Goal: Transaction & Acquisition: Purchase product/service

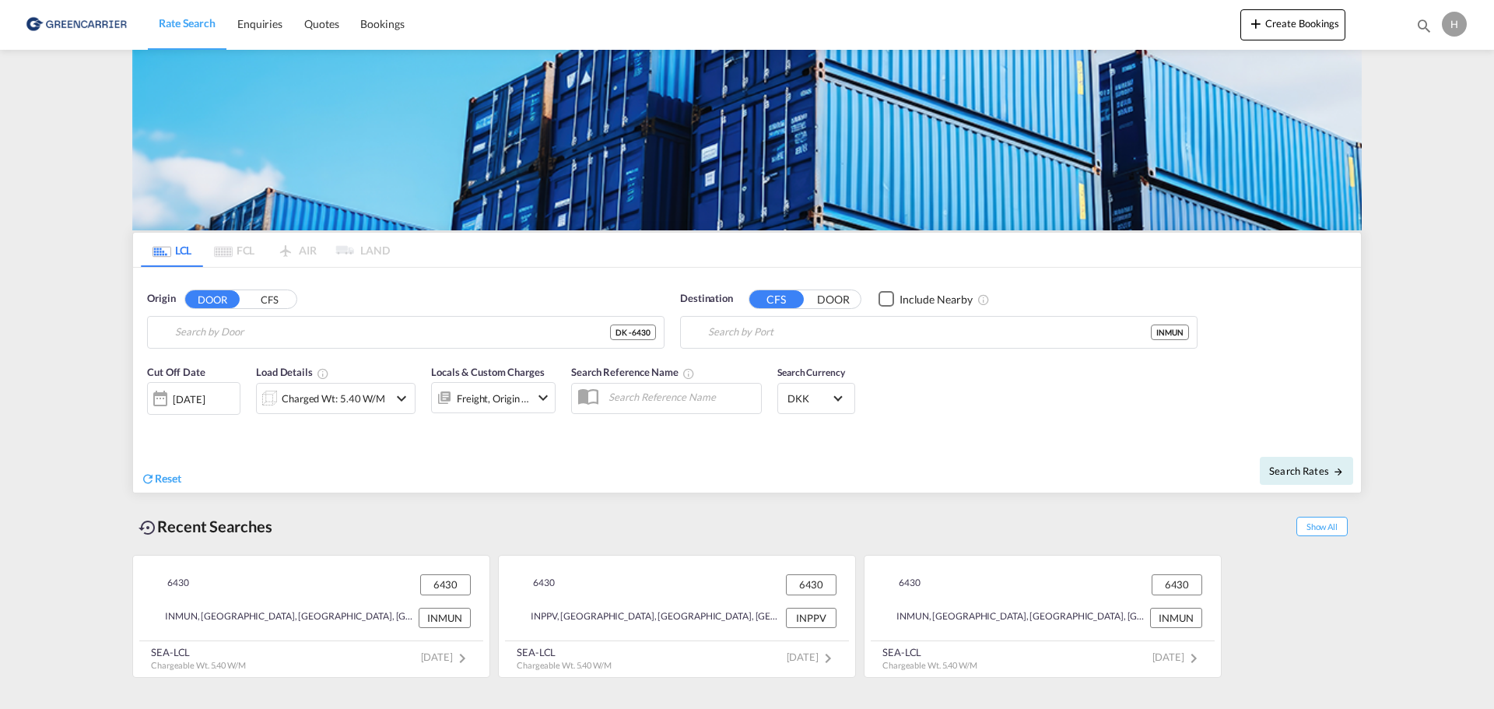
type input "DK-6430, [GEOGRAPHIC_DATA], [GEOGRAPHIC_DATA], [GEOGRAPHIC_DATA] Mark, [GEOGRAP…"
type input "Mundra, INMUN"
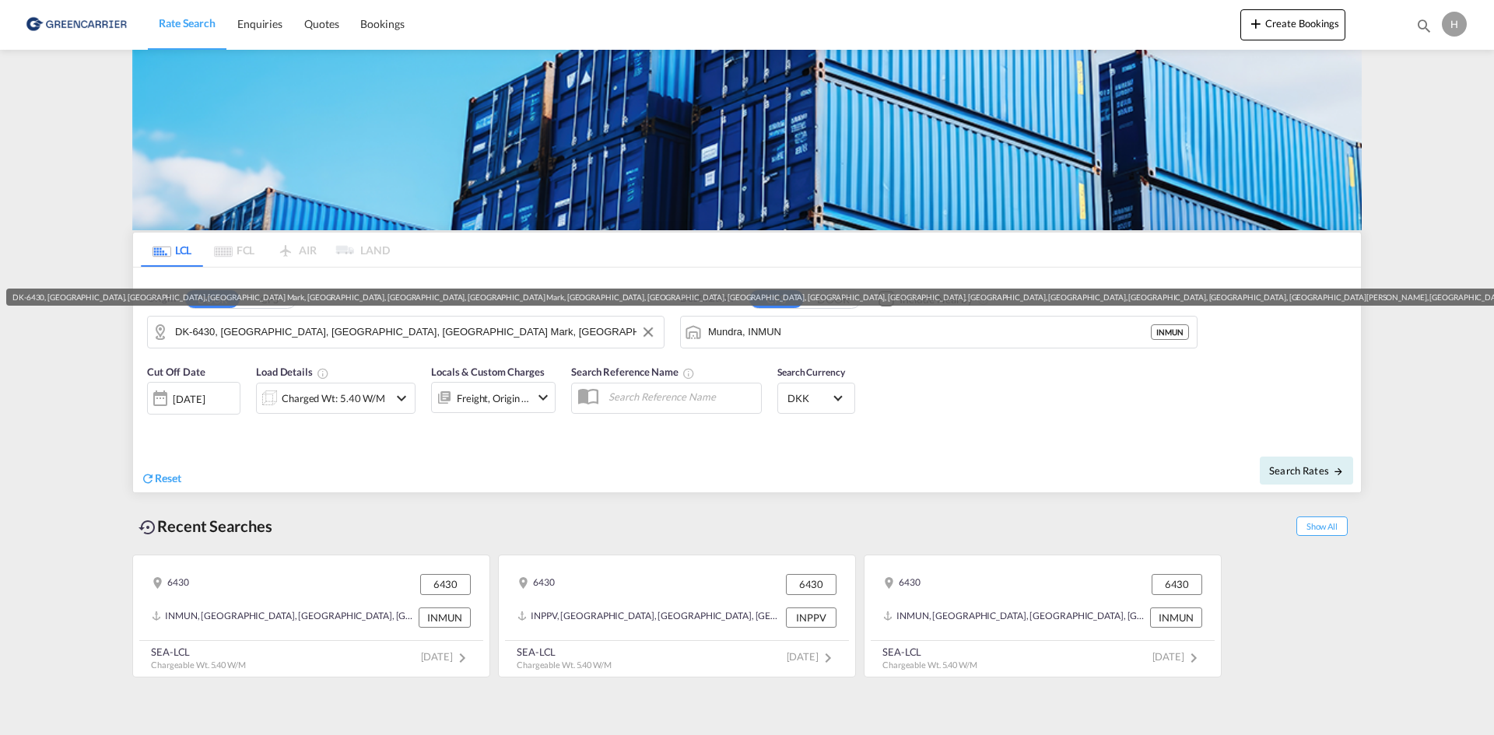
click at [385, 335] on input "DK-6430, [GEOGRAPHIC_DATA], [GEOGRAPHIC_DATA], [GEOGRAPHIC_DATA] Mark, [GEOGRAP…" at bounding box center [415, 332] width 481 height 23
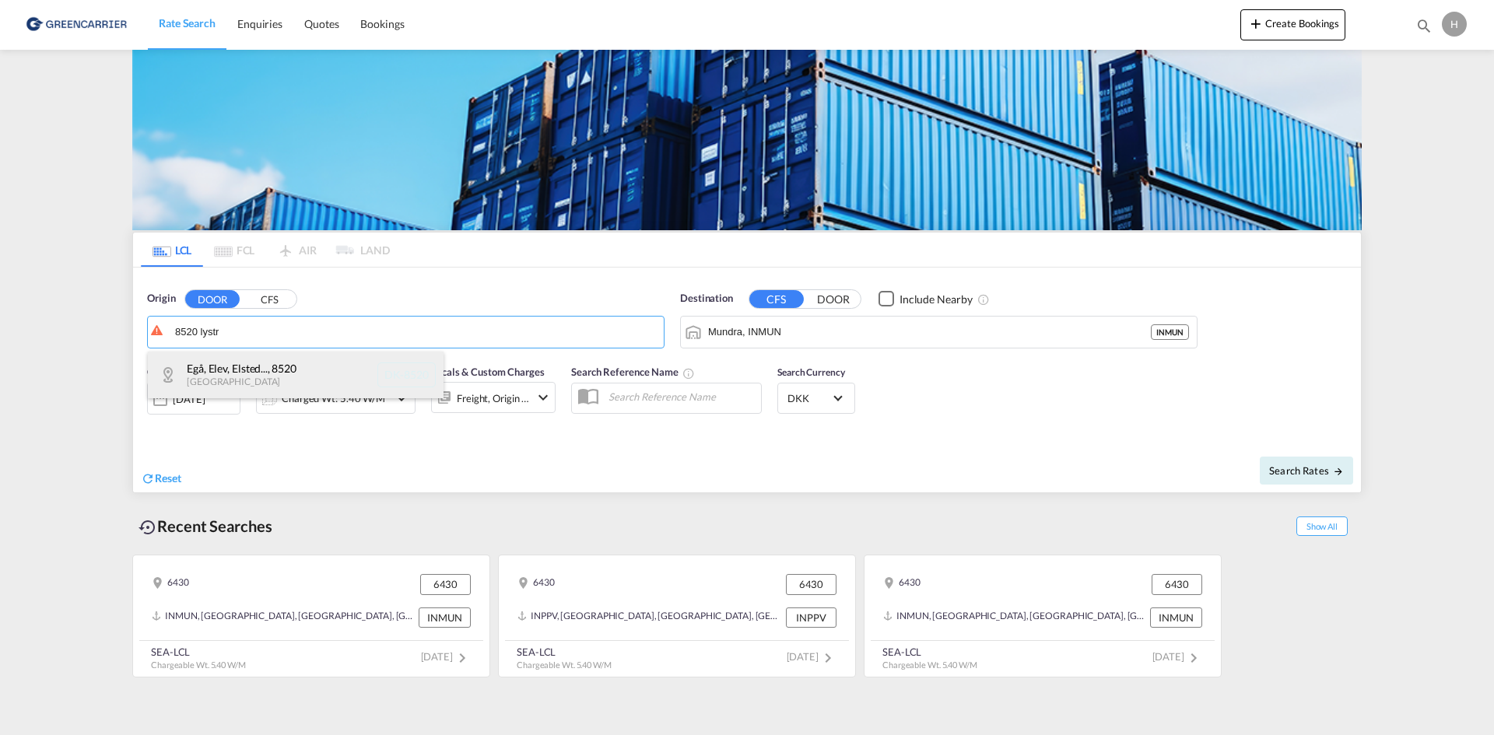
click at [273, 371] on div "Egå, Elev, Elsted... , 8520 [GEOGRAPHIC_DATA] [GEOGRAPHIC_DATA]-8520" at bounding box center [296, 375] width 296 height 47
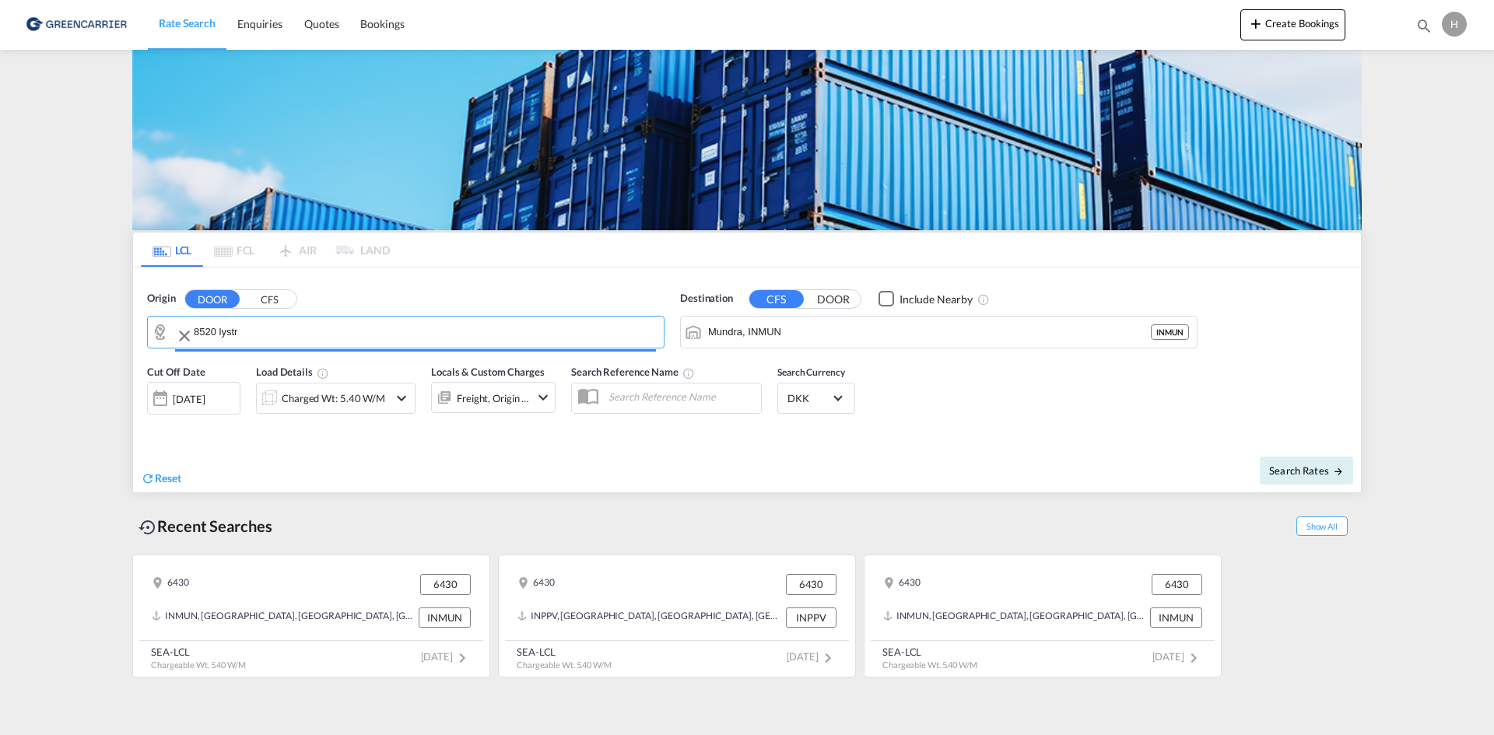
type input "DK-8520, Egå, Elev, Elsted, Lystrup, [GEOGRAPHIC_DATA], [GEOGRAPHIC_DATA], [GEO…"
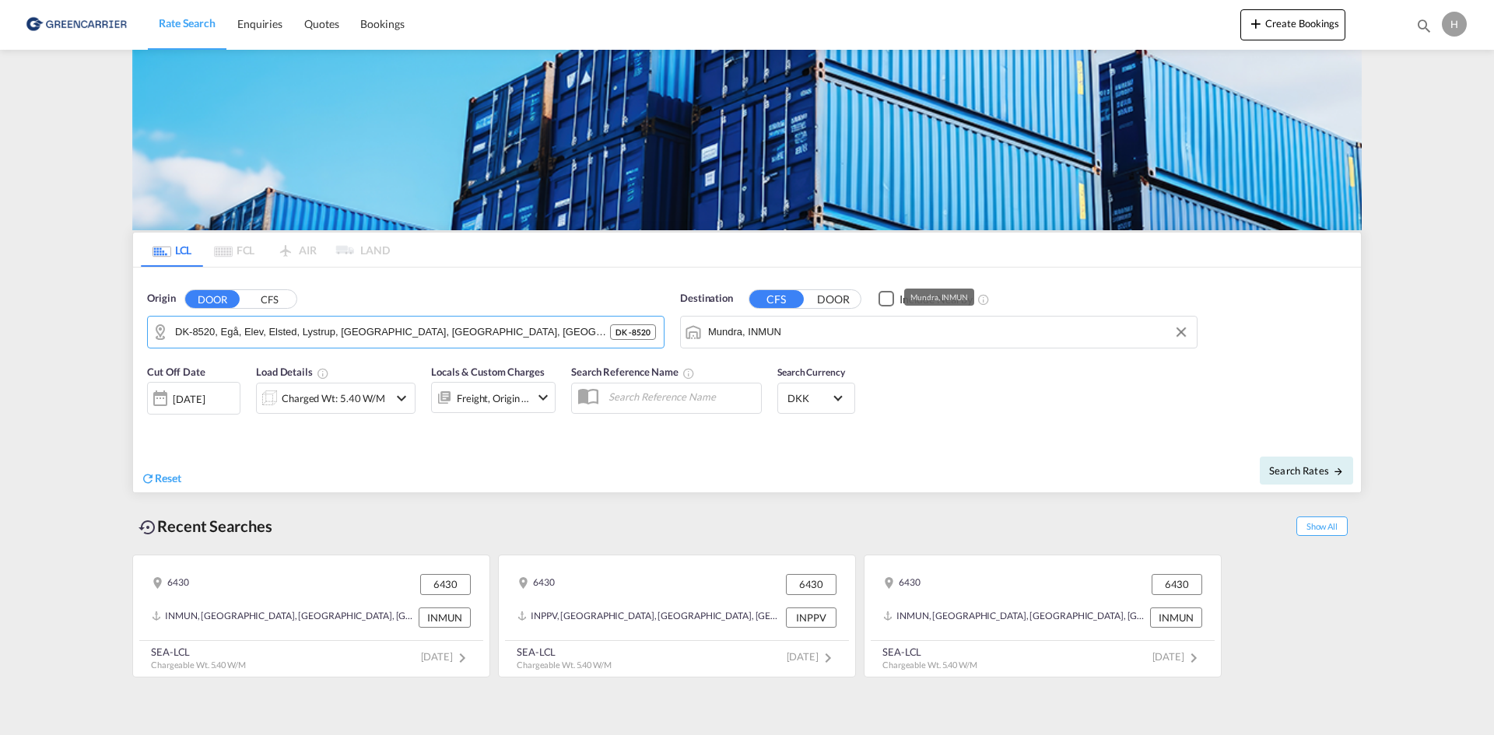
click at [839, 321] on input "Mundra, INMUN" at bounding box center [948, 332] width 481 height 23
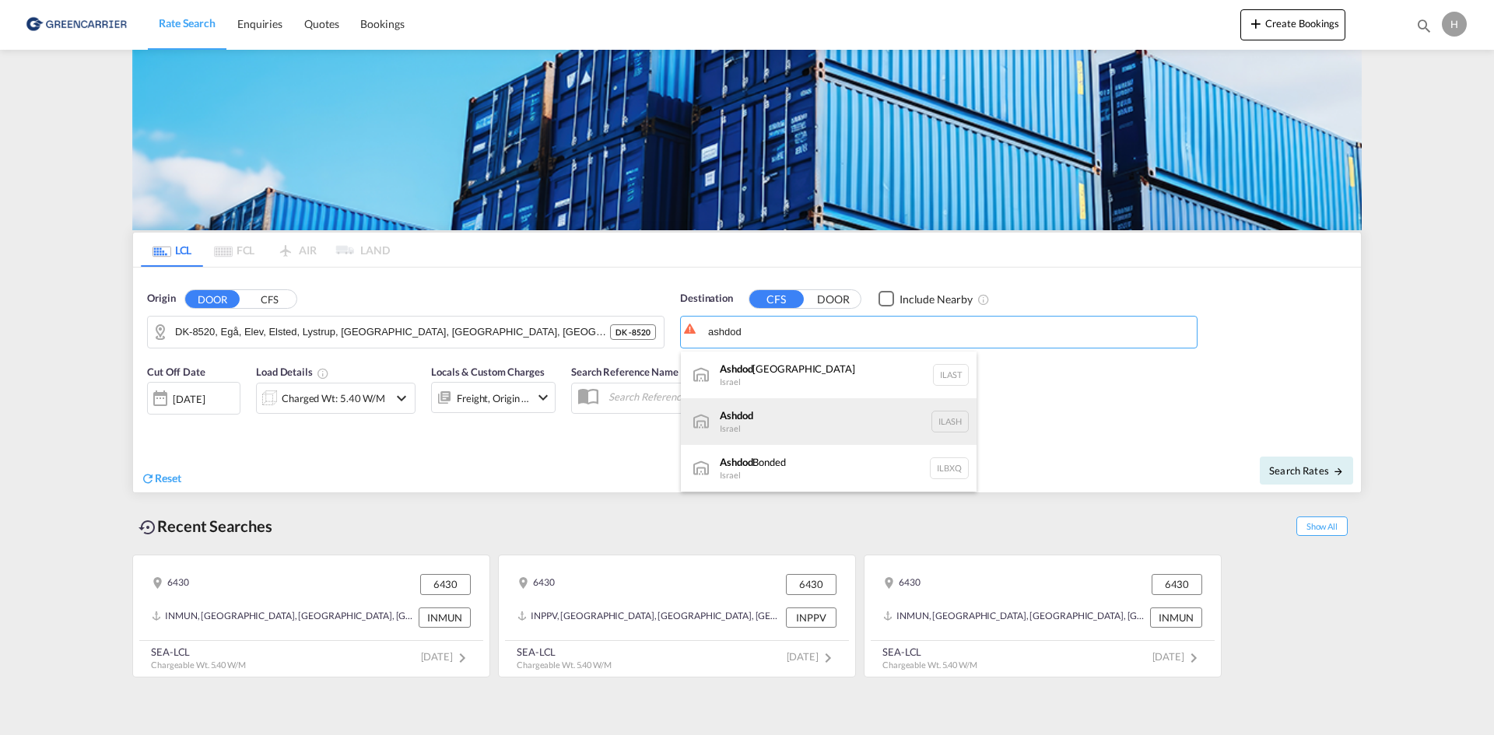
click at [795, 424] on div "Ashdod [GEOGRAPHIC_DATA] [GEOGRAPHIC_DATA]" at bounding box center [829, 421] width 296 height 47
type input "Ashdod, ILASH"
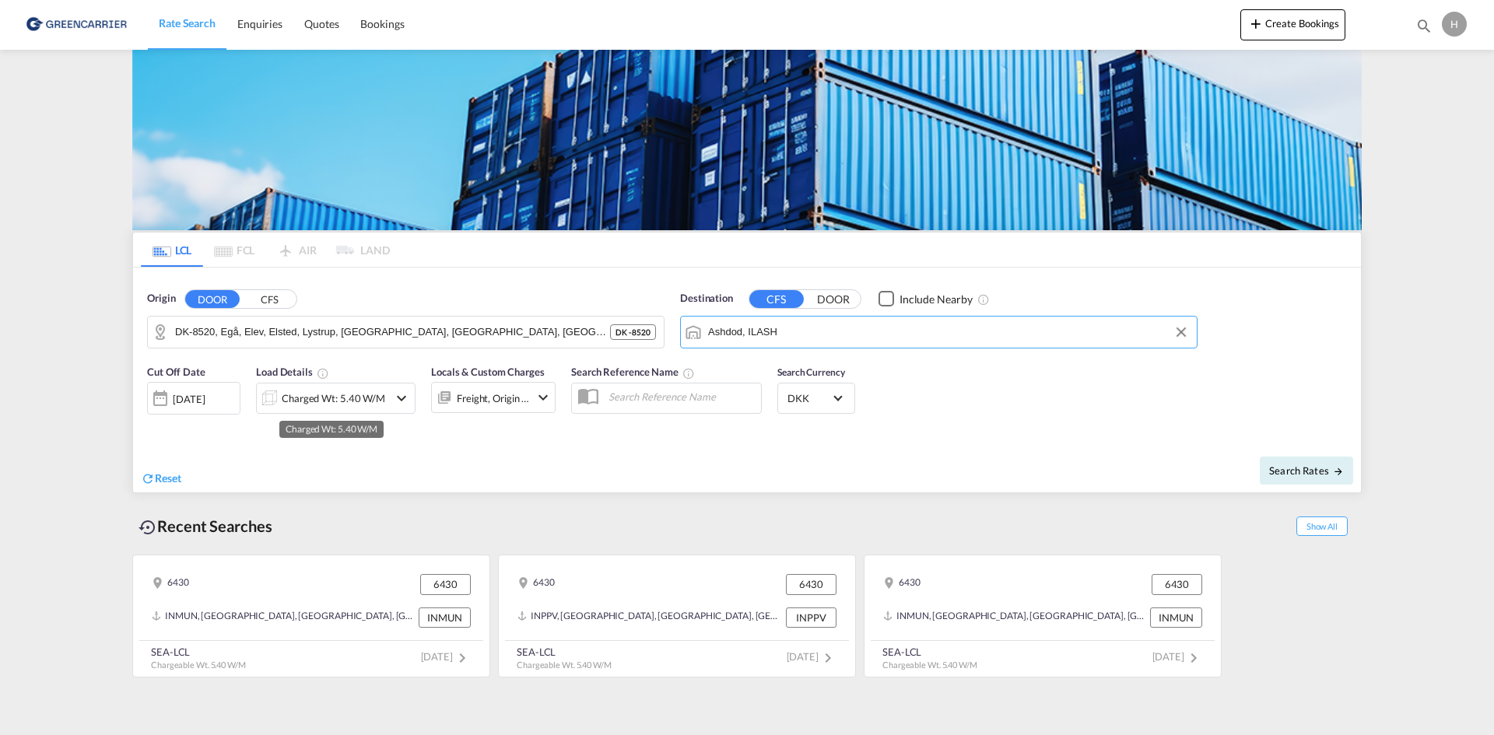
click at [325, 404] on div "Charged Wt: 5.40 W/M" at bounding box center [334, 399] width 104 height 22
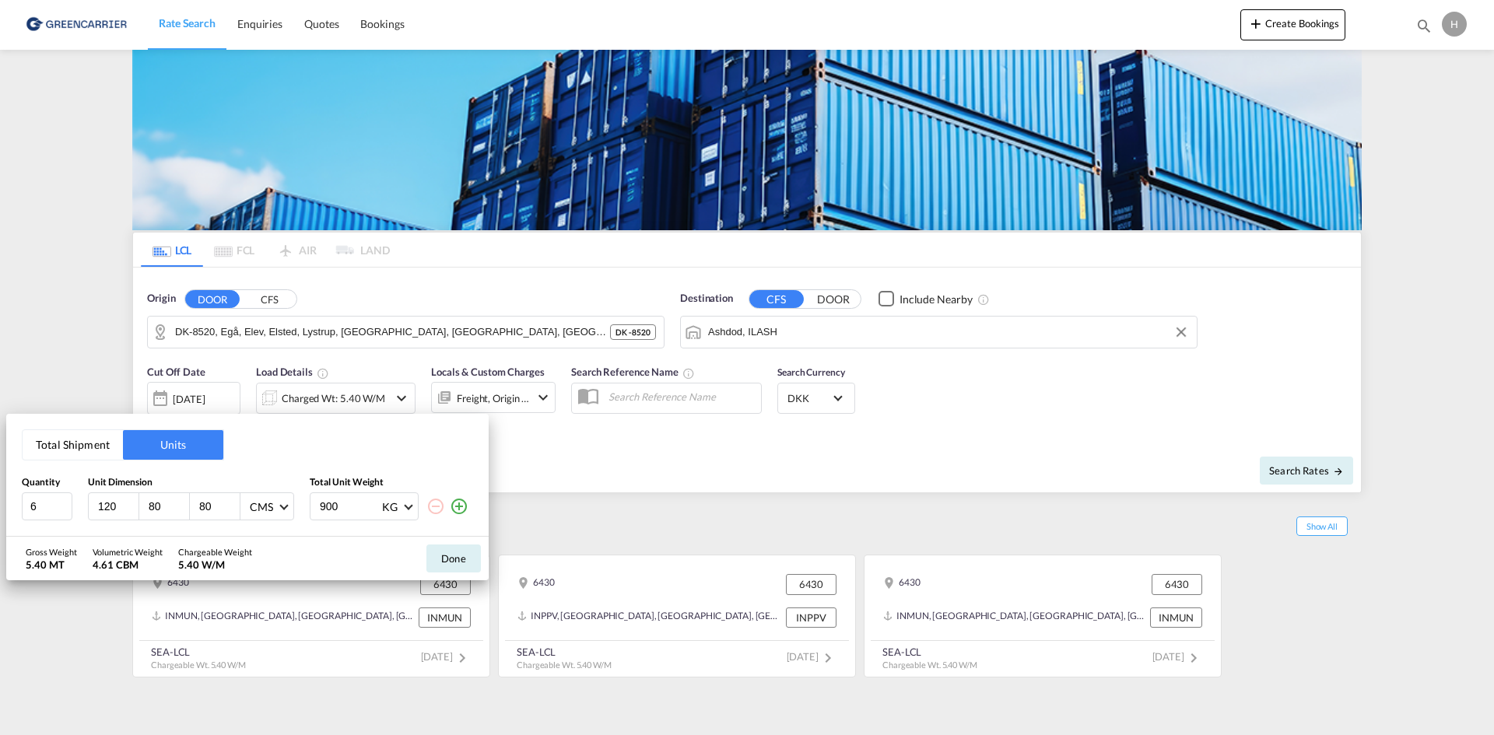
click at [83, 447] on button "Total Shipment" at bounding box center [73, 445] width 100 height 30
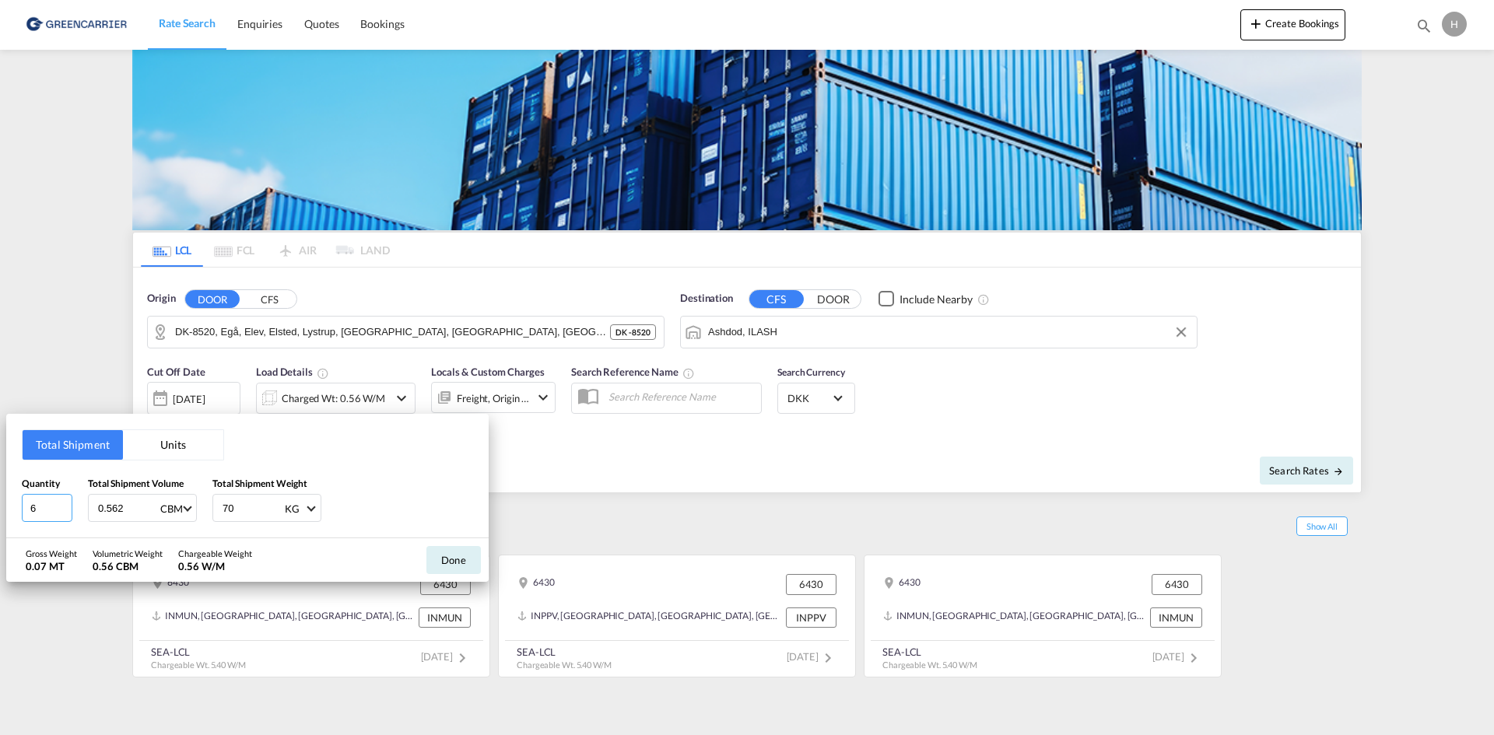
drag, startPoint x: 29, startPoint y: 503, endPoint x: 13, endPoint y: 496, distance: 16.8
click at [16, 500] on div "Total Shipment Units Quantity 6 Total Shipment Volume 0.562 CBM CBM CFT Total S…" at bounding box center [247, 476] width 482 height 125
type input "4"
click at [105, 504] on input "4704" at bounding box center [127, 508] width 62 height 26
type input "4.704"
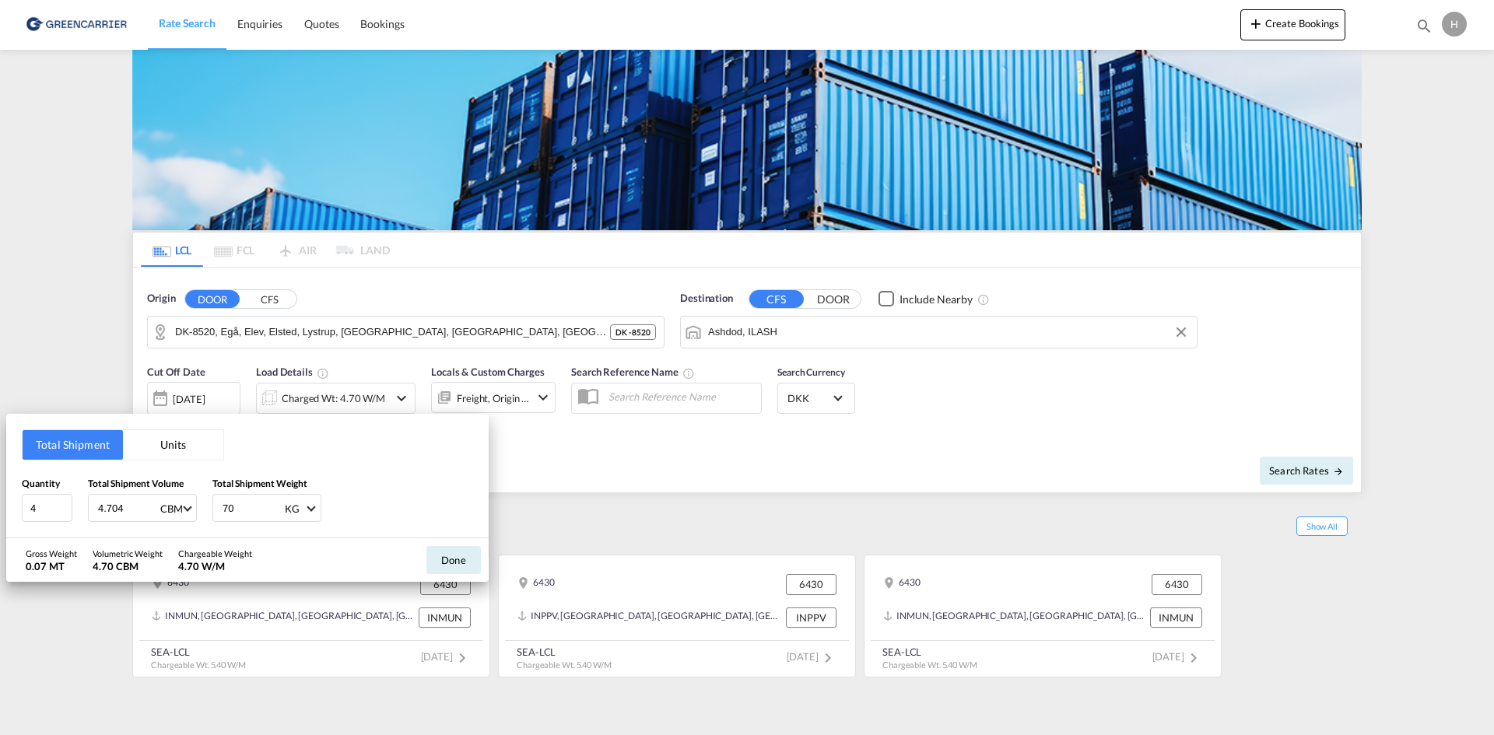
drag, startPoint x: 232, startPoint y: 511, endPoint x: 190, endPoint y: 507, distance: 42.1
click at [190, 507] on div "Quantity 4 Total Shipment Volume 4.704 CBM CBM CFT Total Shipment Weight 70 KG …" at bounding box center [247, 499] width 451 height 47
type input "1515"
click at [456, 559] on button "Done" at bounding box center [453, 560] width 54 height 28
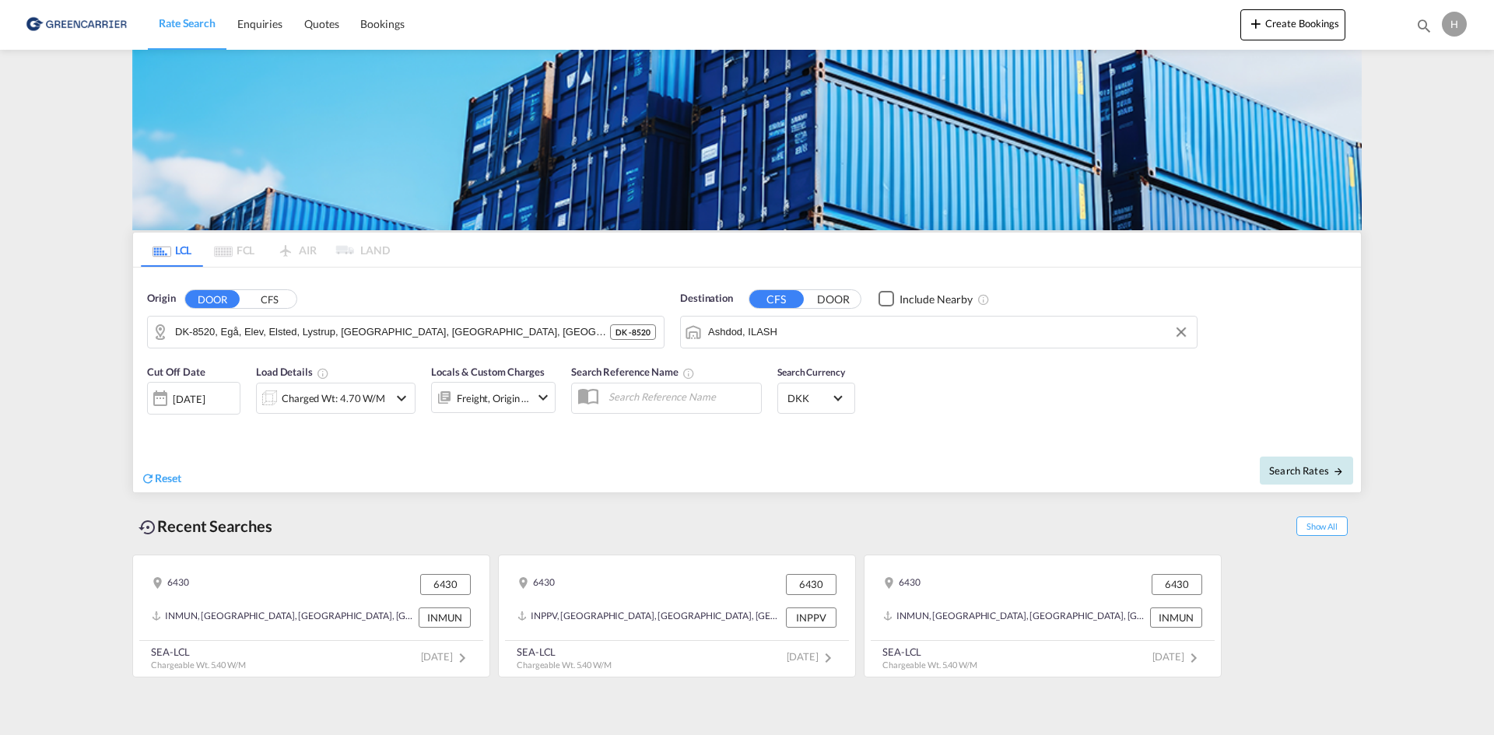
click at [1292, 473] on span "Search Rates" at bounding box center [1306, 471] width 75 height 12
type input "8520 to ILASH / [DATE]"
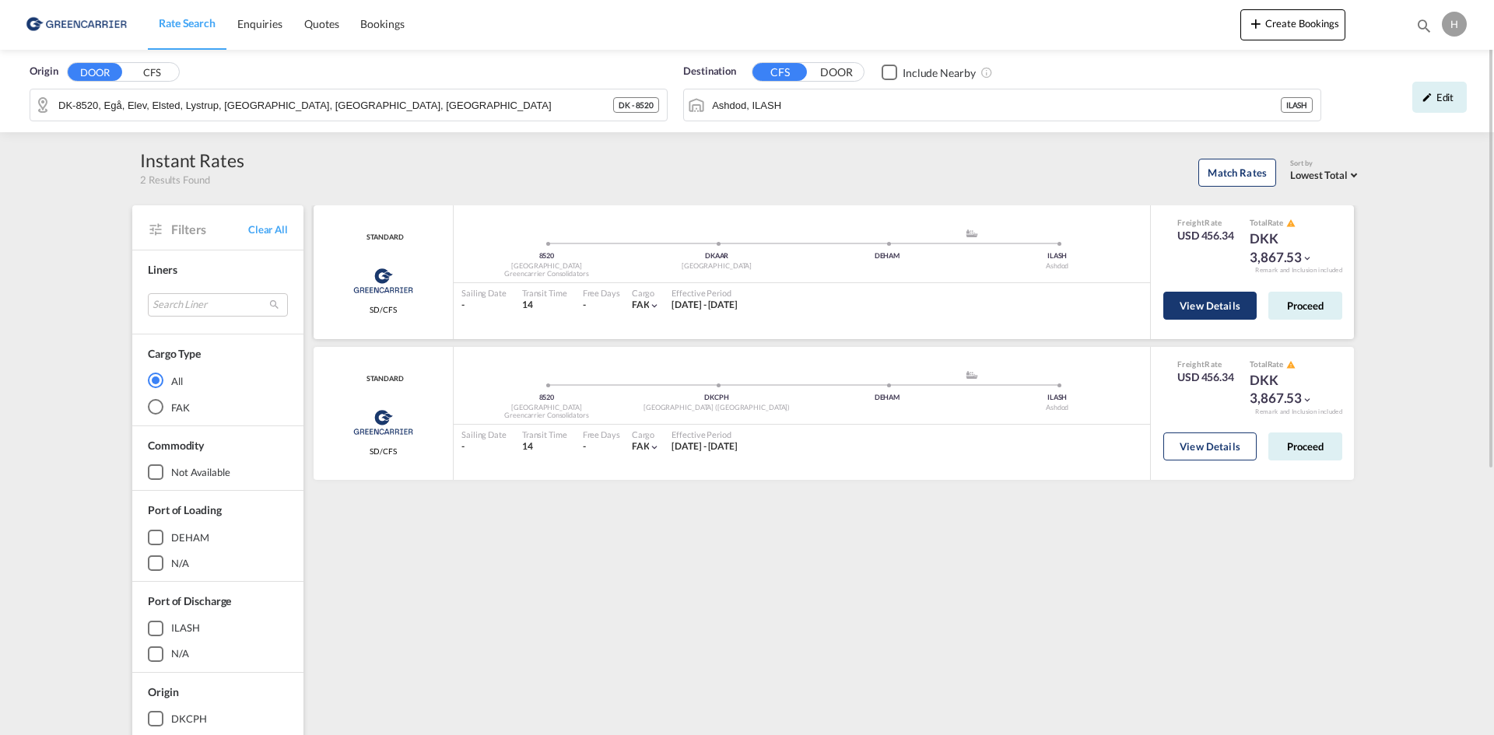
click at [1215, 311] on button "View Details" at bounding box center [1209, 306] width 93 height 28
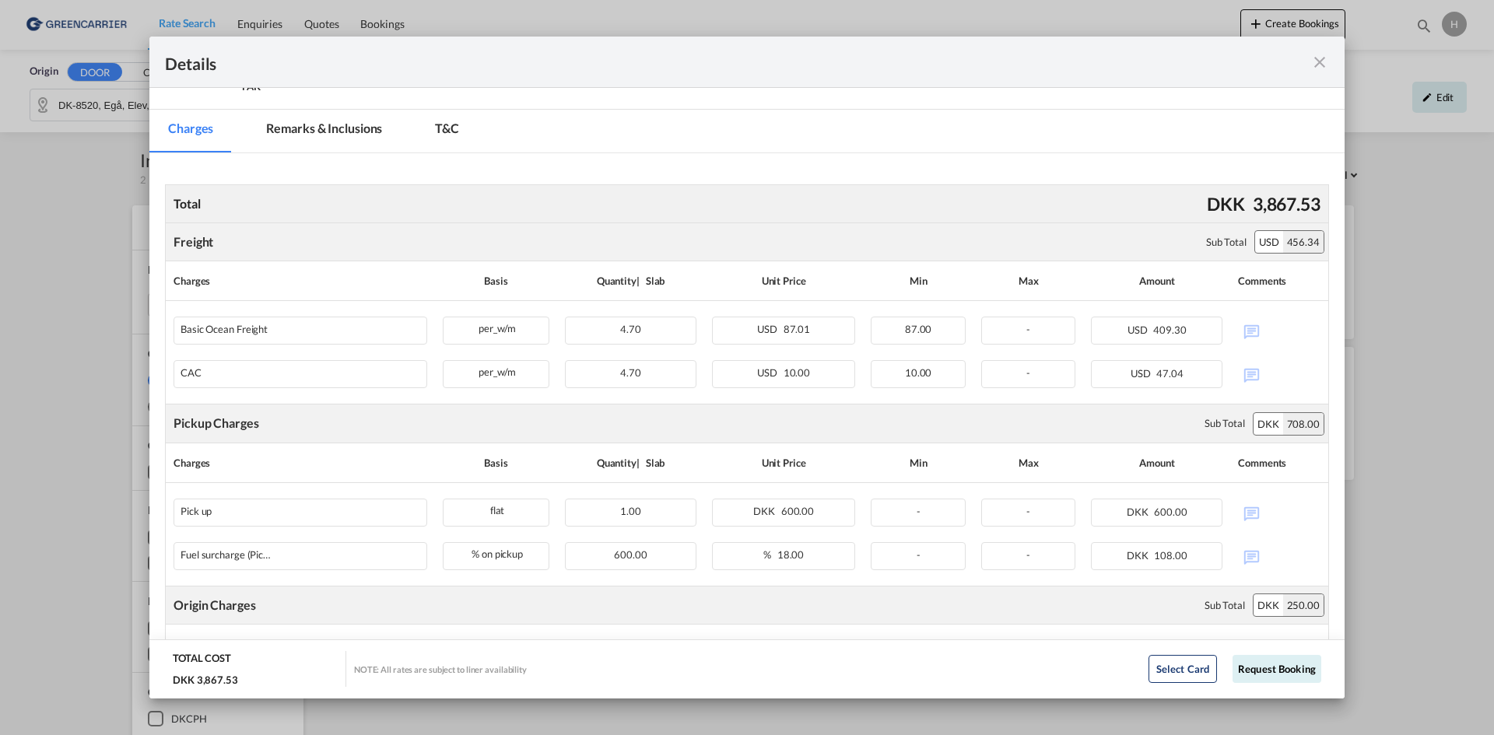
scroll to position [409, 0]
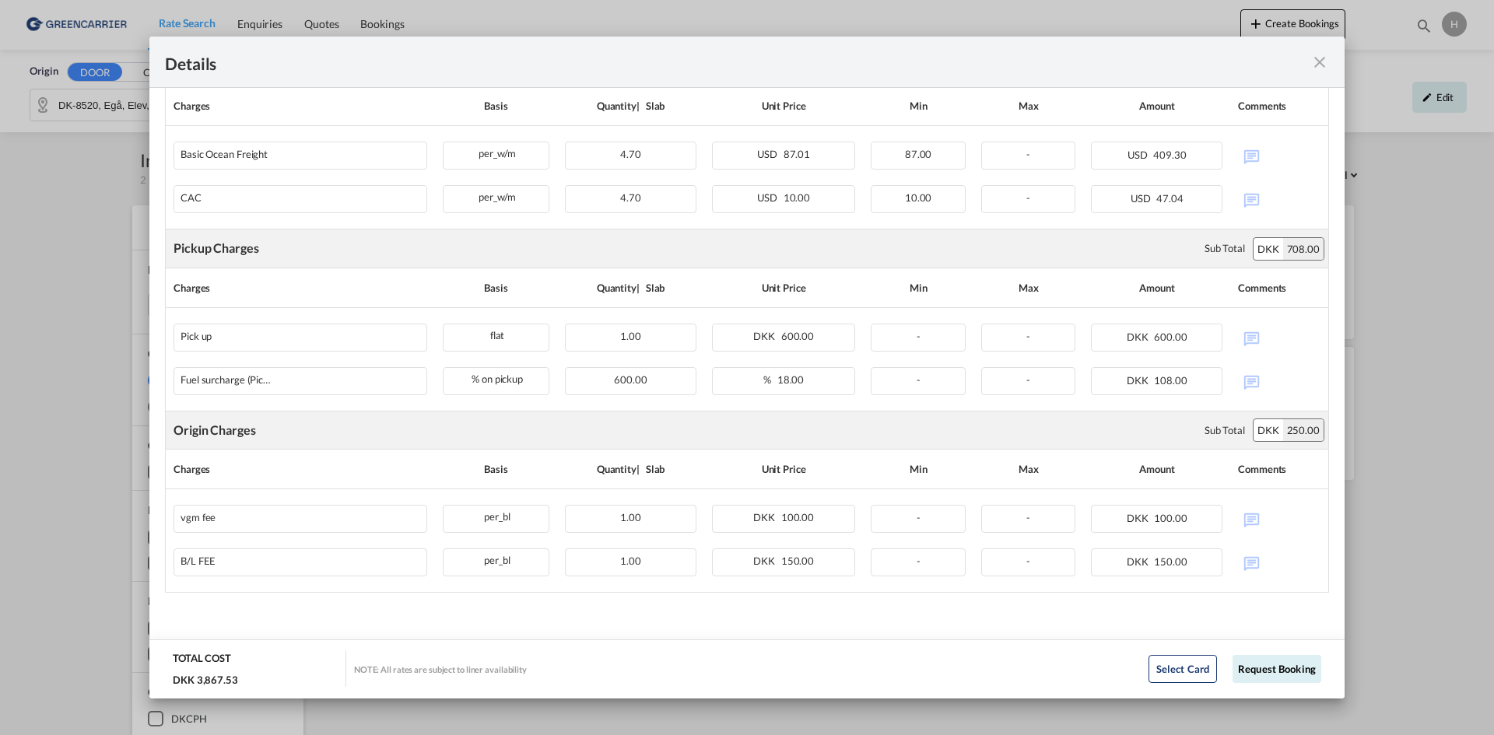
click at [1317, 64] on md-icon "icon-close fg-AAA8AD m-0 cursor" at bounding box center [1320, 62] width 19 height 19
